Goal: Complete application form

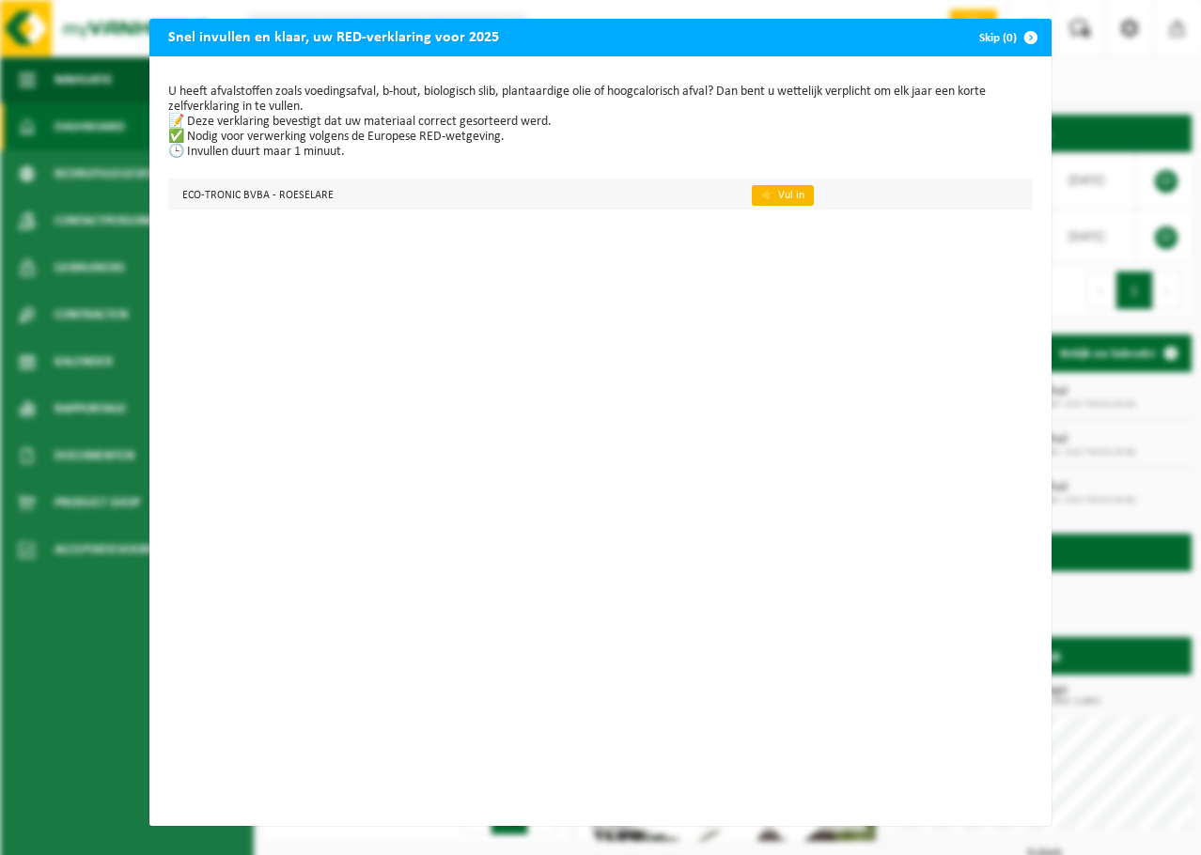
click at [755, 193] on link "👉 Vul in" at bounding box center [783, 195] width 62 height 21
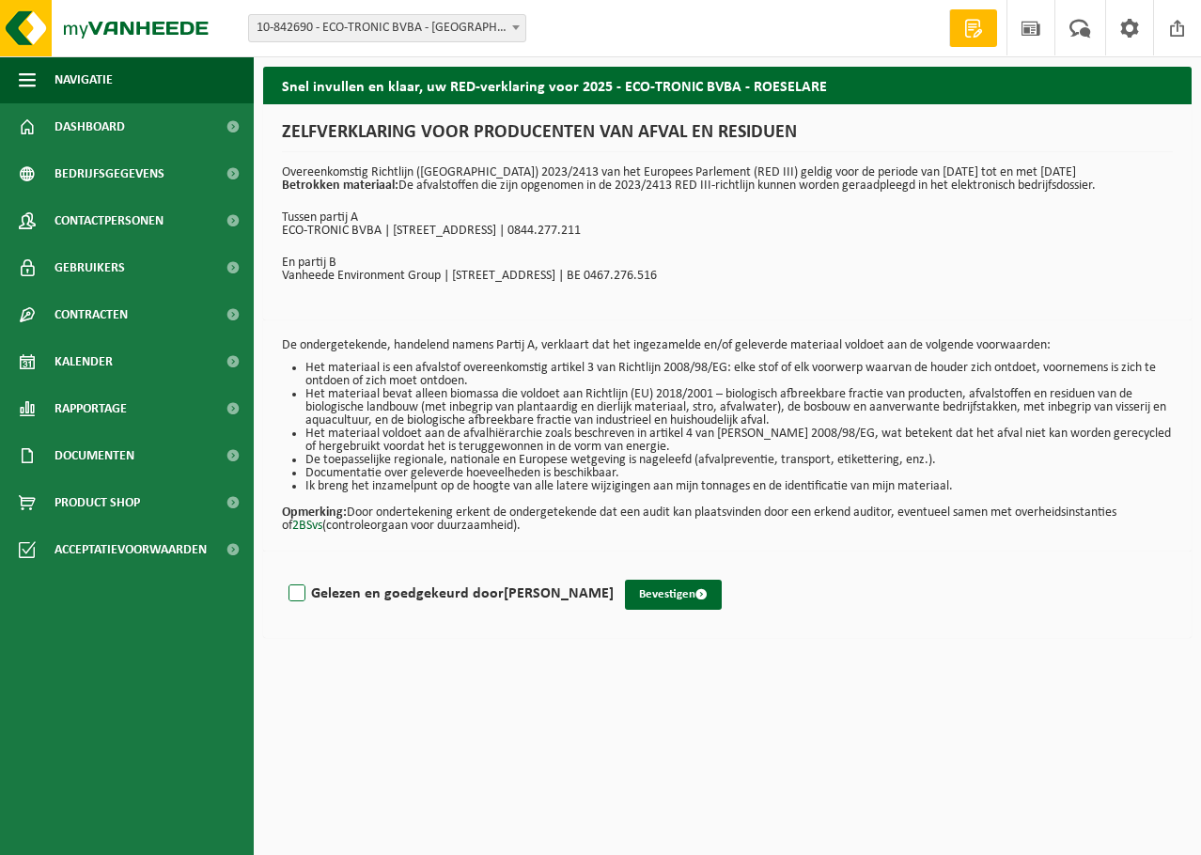
click at [292, 589] on label "Gelezen en goedgekeurd door MATHIEU BERTELOOT" at bounding box center [449, 594] width 329 height 28
click at [614, 570] on input "Gelezen en goedgekeurd door MATHIEU BERTELOOT" at bounding box center [614, 569] width 1 height 1
checkbox input "true"
